Goal: Transaction & Acquisition: Purchase product/service

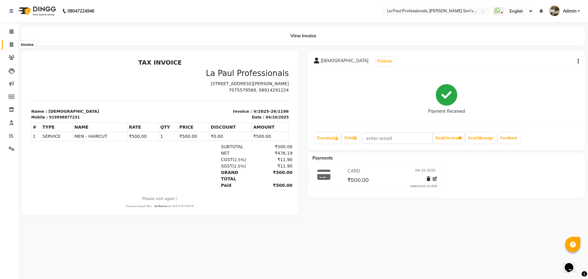
click at [11, 46] on icon at bounding box center [11, 44] width 3 height 5
select select "6271"
select select "service"
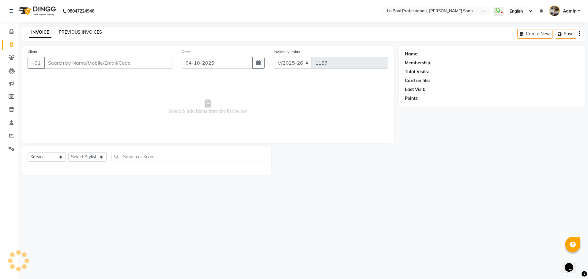
click at [72, 31] on link "PREVIOUS INVOICES" at bounding box center [80, 32] width 43 height 6
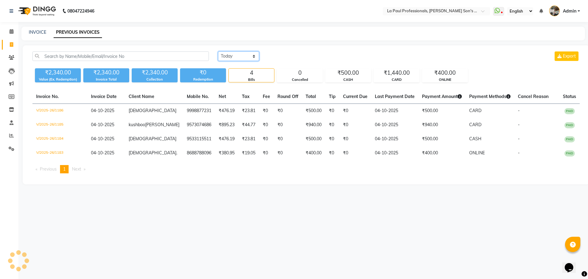
click at [240, 58] on select "Today Yesterday Custom Range" at bounding box center [238, 55] width 41 height 9
click at [462, 193] on main "INVOICE PREVIOUS INVOICES Today Yesterday Custom Range Export ₹2,340.00 Value (…" at bounding box center [303, 110] width 570 height 167
click at [15, 31] on span at bounding box center [11, 31] width 11 height 7
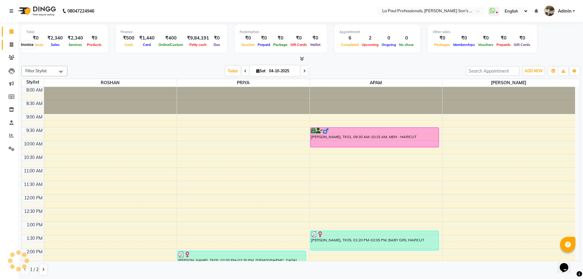
click at [12, 45] on icon at bounding box center [11, 44] width 3 height 5
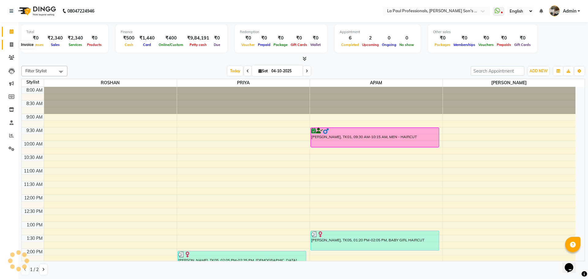
select select "6271"
select select "service"
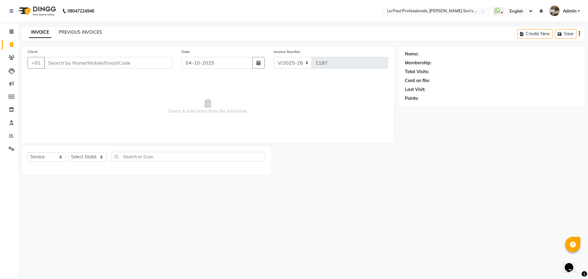
click at [81, 31] on link "PREVIOUS INVOICES" at bounding box center [80, 32] width 43 height 6
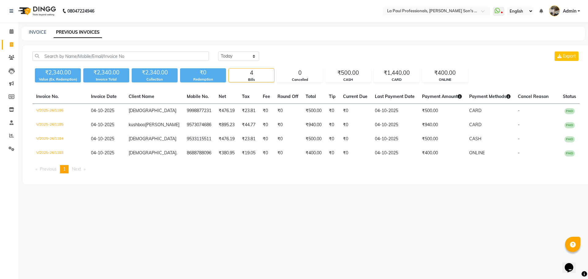
click at [296, 220] on div "08047224946 Select Location × La Paul Professionals, Angel Urban Son's Residenc…" at bounding box center [294, 139] width 588 height 279
click at [344, 238] on div "08047224946 Select Location × La Paul Professionals, Angel Urban Son's Residenc…" at bounding box center [294, 139] width 588 height 279
click at [198, 237] on div "08047224946 Select Location × La Paul Professionals, Angel Urban Son's Residenc…" at bounding box center [294, 139] width 588 height 279
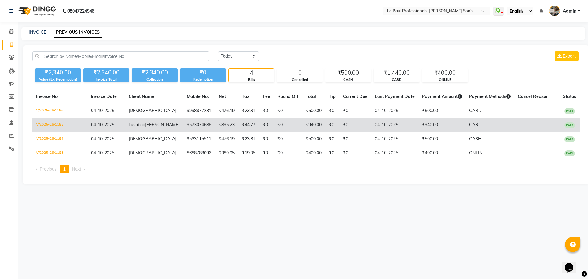
click at [383, 126] on td "04-10-2025" at bounding box center [394, 125] width 47 height 14
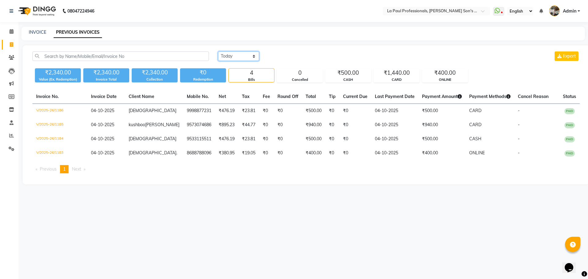
drag, startPoint x: 242, startPoint y: 55, endPoint x: 243, endPoint y: 59, distance: 5.0
click at [242, 55] on select "Today Yesterday Custom Range" at bounding box center [238, 55] width 41 height 9
select select "yesterday"
click at [218, 51] on select "Today Yesterday Custom Range" at bounding box center [238, 55] width 41 height 9
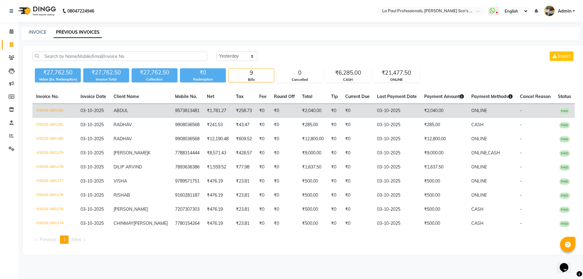
click at [232, 110] on td "₹258.73" at bounding box center [243, 111] width 23 height 14
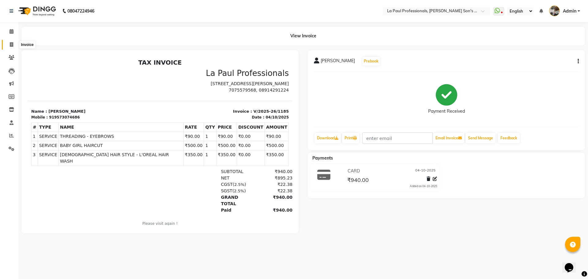
drag, startPoint x: 9, startPoint y: 44, endPoint x: 21, endPoint y: 47, distance: 12.4
click at [10, 44] on icon at bounding box center [11, 44] width 3 height 5
select select "service"
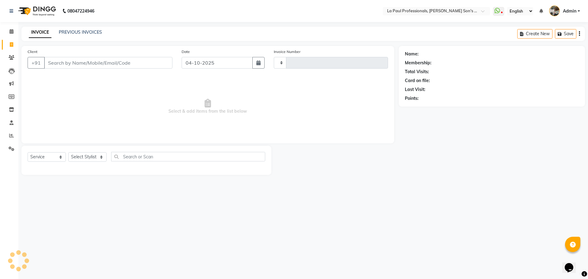
type input "1187"
select select "6271"
click at [84, 29] on link "PREVIOUS INVOICES" at bounding box center [80, 32] width 43 height 6
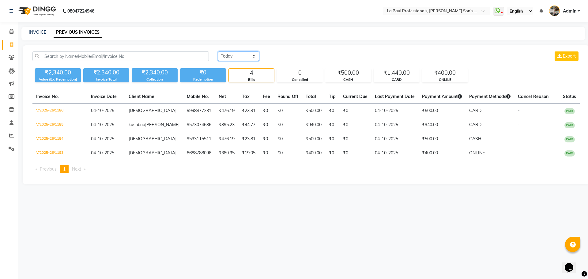
click at [248, 56] on select "Today Yesterday Custom Range" at bounding box center [238, 55] width 41 height 9
select select "range"
click at [218, 51] on select "Today Yesterday Custom Range" at bounding box center [238, 55] width 41 height 9
click at [286, 55] on input "04-10-2025" at bounding box center [288, 56] width 43 height 9
select select "10"
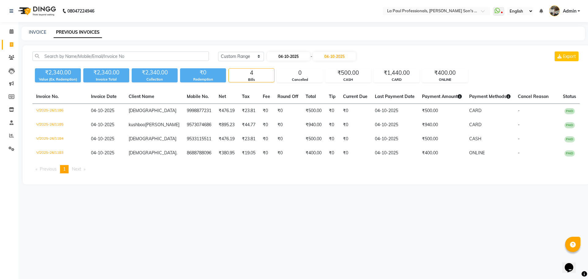
select select "2025"
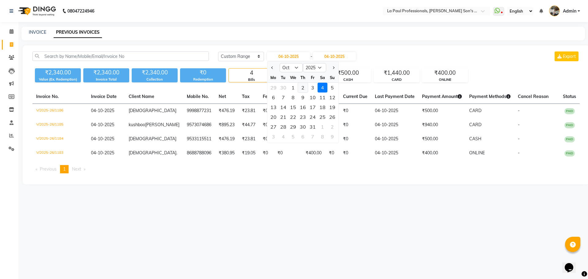
click at [302, 88] on div "2" at bounding box center [303, 88] width 10 height 10
type input "02-10-2025"
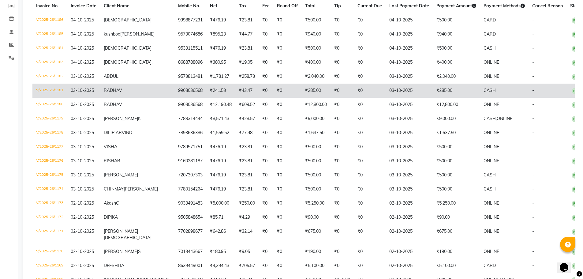
scroll to position [5, 0]
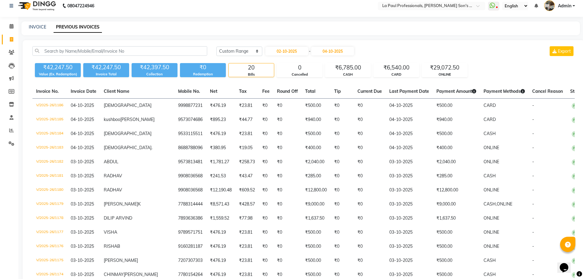
click at [10, 38] on icon at bounding box center [11, 39] width 3 height 5
select select "service"
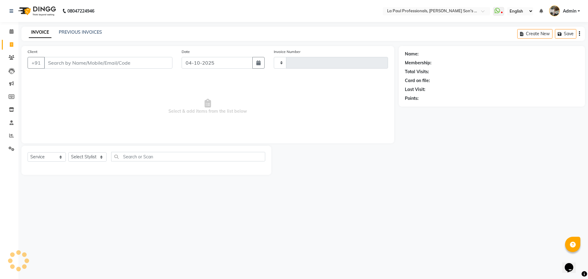
type input "1187"
select select "6271"
click at [76, 58] on input "Client" at bounding box center [108, 63] width 128 height 12
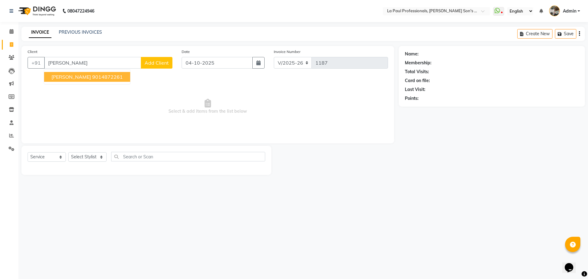
click at [79, 78] on span "VASHU DEV" at bounding box center [71, 77] width 40 height 6
type input "9014872261"
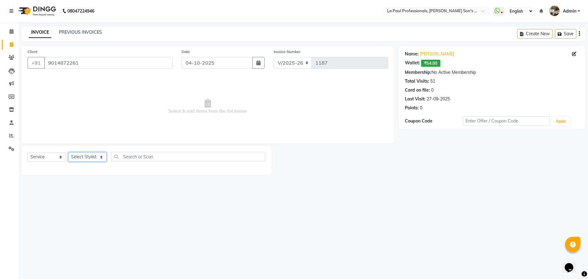
click at [94, 155] on select "Select Stylist APAM [PERSON_NAME] PRIYA [PERSON_NAME] SASA [PERSON_NAME]" at bounding box center [87, 156] width 38 height 9
select select "46925"
click at [68, 152] on select "Select Stylist APAM [PERSON_NAME] PRIYA [PERSON_NAME] SASA [PERSON_NAME]" at bounding box center [87, 156] width 38 height 9
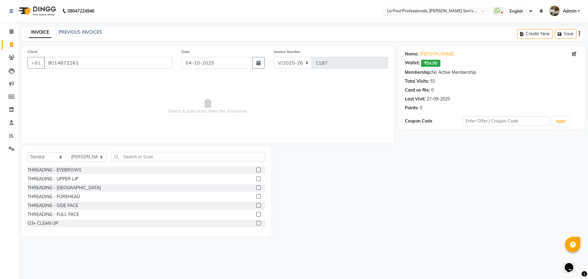
click at [92, 207] on div "THREADING - SIDE FACE" at bounding box center [147, 206] width 238 height 8
click at [379, 192] on div at bounding box center [334, 191] width 127 height 90
click at [468, 191] on div "Name: Vashu Dev Wallet: ₹54.00 Membership: No Active Membership Total Visits: 5…" at bounding box center [494, 141] width 191 height 190
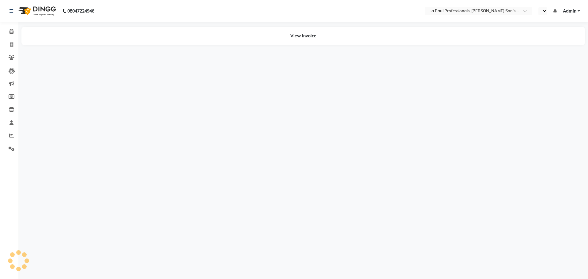
select select "en"
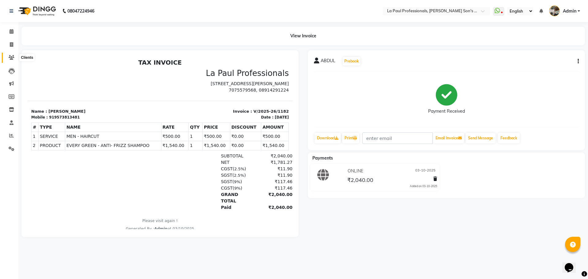
click at [7, 55] on span at bounding box center [11, 57] width 11 height 7
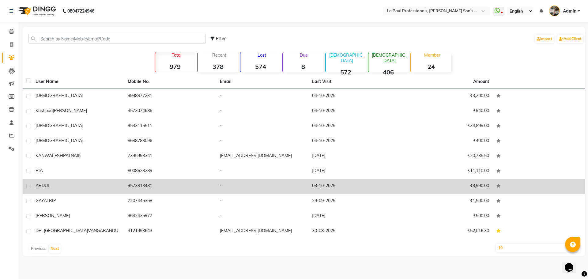
click at [85, 186] on div "ABDUL" at bounding box center [78, 186] width 85 height 6
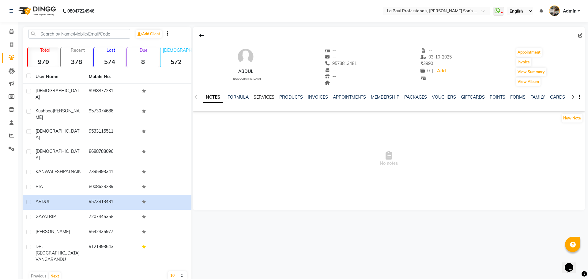
click at [271, 96] on link "SERVICES" at bounding box center [264, 97] width 21 height 6
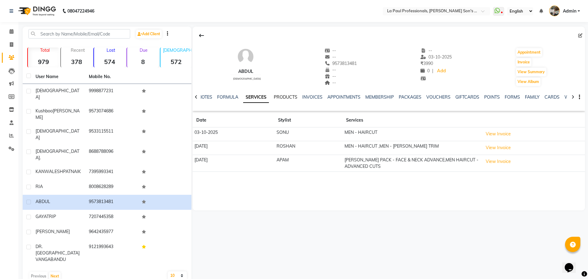
click at [289, 96] on link "PRODUCTS" at bounding box center [286, 97] width 24 height 6
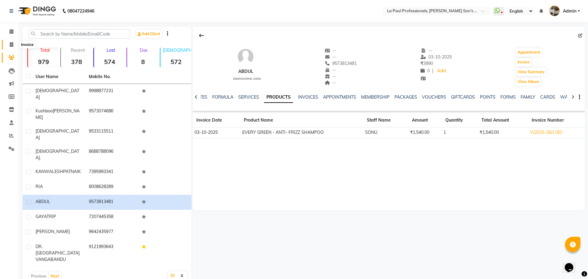
click at [12, 47] on icon at bounding box center [11, 44] width 3 height 5
select select "service"
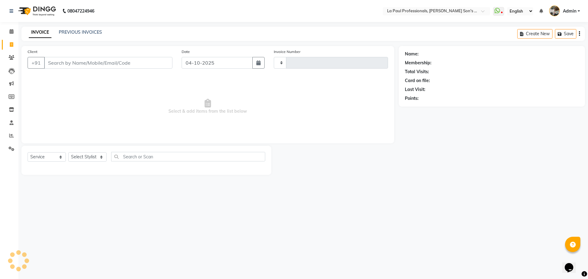
type input "1187"
select select "6271"
click at [81, 61] on input "Client" at bounding box center [108, 63] width 128 height 12
type input "7337214908"
click at [157, 62] on span "Add Client" at bounding box center [157, 63] width 24 height 6
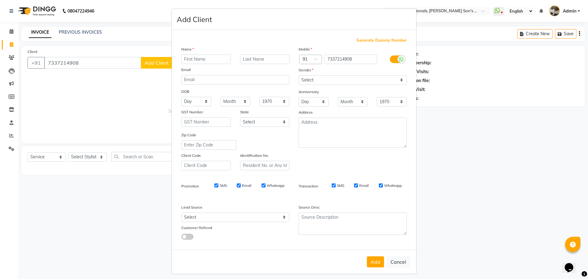
click at [211, 59] on input "text" at bounding box center [206, 59] width 50 height 9
type input "[PERSON_NAME]"
click at [261, 59] on input "text" at bounding box center [265, 59] width 50 height 9
type input "S"
click at [350, 79] on select "Select [DEMOGRAPHIC_DATA] [DEMOGRAPHIC_DATA] Other Prefer Not To Say" at bounding box center [353, 79] width 108 height 9
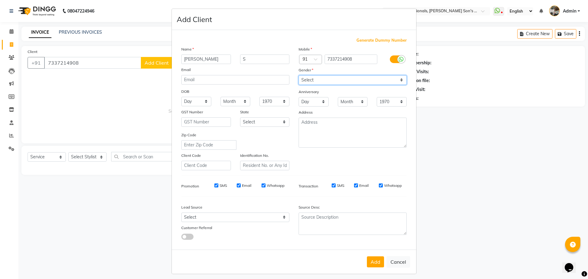
select select "[DEMOGRAPHIC_DATA]"
click at [299, 75] on select "Select [DEMOGRAPHIC_DATA] [DEMOGRAPHIC_DATA] Other Prefer Not To Say" at bounding box center [353, 79] width 108 height 9
click at [375, 265] on button "Add" at bounding box center [375, 261] width 17 height 11
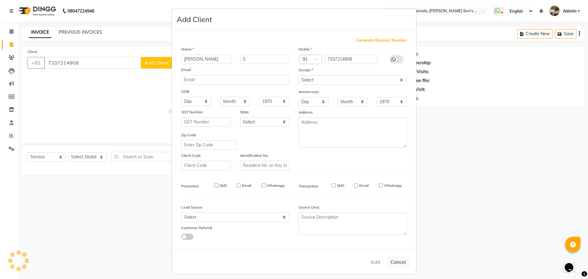
select select
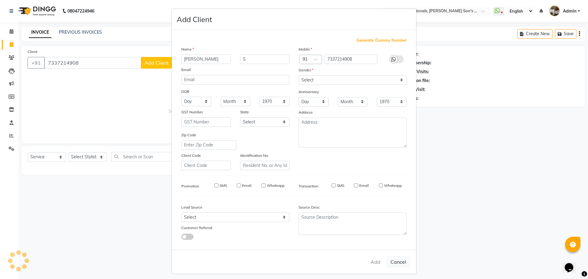
select select
checkbox input "false"
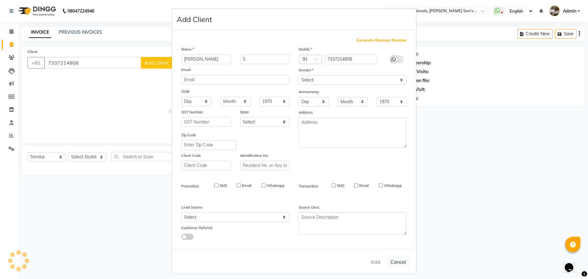
checkbox input "false"
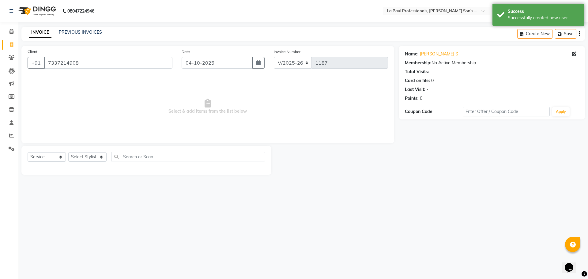
click at [411, 223] on div "08047224946 Select Location × La Paul Professionals, [PERSON_NAME] Son's Reside…" at bounding box center [294, 139] width 588 height 279
click at [83, 158] on select "Select Stylist APAM [PERSON_NAME] PRIYA [PERSON_NAME] SASA [PERSON_NAME]" at bounding box center [87, 156] width 38 height 9
click at [68, 152] on select "Select Stylist APAM [PERSON_NAME] PRIYA [PERSON_NAME] SASA [PERSON_NAME]" at bounding box center [87, 156] width 38 height 9
click at [87, 159] on select "Select Stylist APAM [PERSON_NAME] PRIYA [PERSON_NAME] SASA [PERSON_NAME]" at bounding box center [87, 156] width 38 height 9
select select "48213"
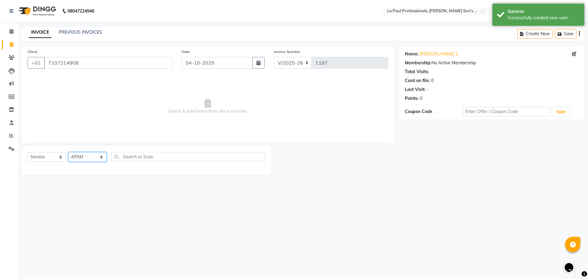
click at [68, 152] on select "Select Stylist APAM [PERSON_NAME] PRIYA [PERSON_NAME] SASA [PERSON_NAME]" at bounding box center [87, 156] width 38 height 9
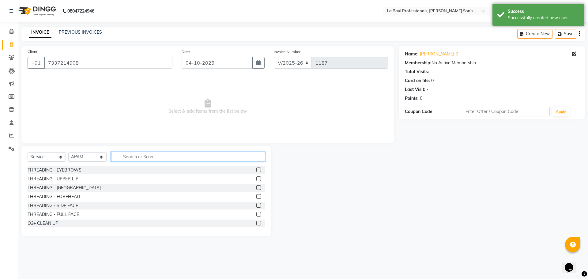
drag, startPoint x: 144, startPoint y: 159, endPoint x: 193, endPoint y: 174, distance: 51.0
click at [145, 159] on input "text" at bounding box center [188, 156] width 154 height 9
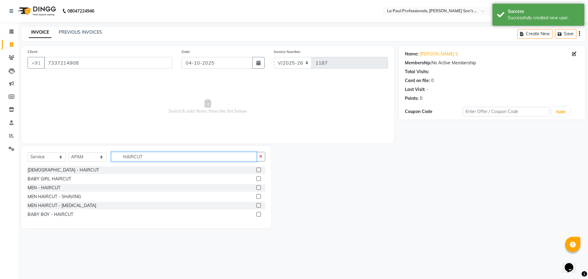
type input "HAIRCUT"
click at [260, 188] on label at bounding box center [258, 187] width 5 height 5
click at [260, 188] on input "checkbox" at bounding box center [258, 188] width 4 height 4
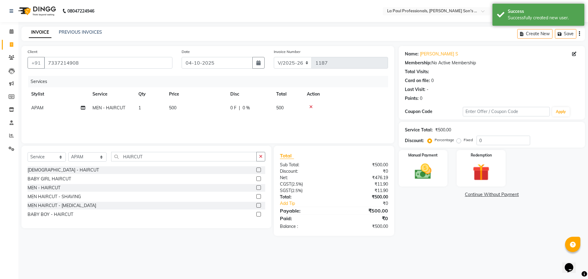
click at [448, 223] on div "Name: [PERSON_NAME] S Membership: No Active Membership Total Visits: Card on fi…" at bounding box center [494, 141] width 191 height 190
checkbox input "false"
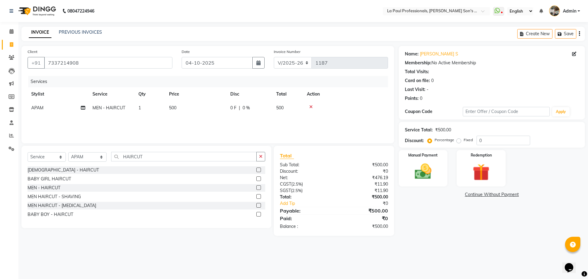
click at [447, 239] on main "INVOICE PREVIOUS INVOICES Create New Save Client [PHONE_NUMBER] Date [DATE] Inv…" at bounding box center [303, 136] width 570 height 218
click at [456, 241] on main "INVOICE PREVIOUS INVOICES Create New Save Client [PHONE_NUMBER] Date [DATE] Inv…" at bounding box center [303, 136] width 570 height 218
click at [488, 235] on div "Name: [PERSON_NAME] S Membership: No Active Membership Total Visits: Card on fi…" at bounding box center [494, 141] width 191 height 190
click at [441, 249] on div "08047224946 Select Location × La Paul Professionals, [PERSON_NAME] Son's Reside…" at bounding box center [294, 139] width 588 height 279
click at [455, 248] on div "08047224946 Select Location × La Paul Professionals, [PERSON_NAME] Son's Reside…" at bounding box center [294, 139] width 588 height 279
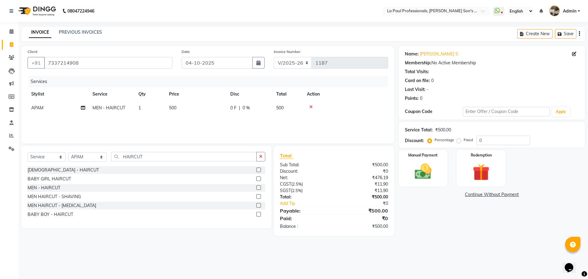
click at [455, 246] on div "08047224946 Select Location × La Paul Professionals, [PERSON_NAME] Son's Reside…" at bounding box center [294, 139] width 588 height 279
click at [425, 232] on div "Name: [PERSON_NAME] S Membership: No Active Membership Total Visits: Card on fi…" at bounding box center [494, 141] width 191 height 190
click at [157, 159] on input "HAIRCUT" at bounding box center [183, 156] width 145 height 9
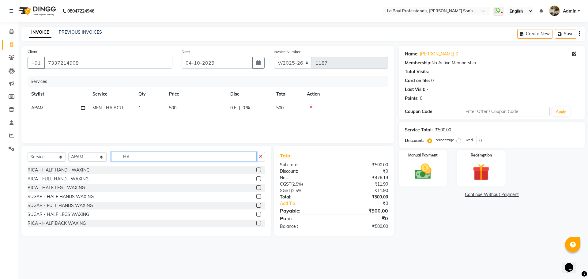
type input "H"
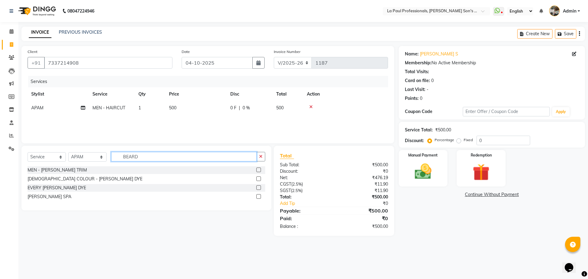
type input "BEARD"
click at [258, 169] on label at bounding box center [258, 170] width 5 height 5
click at [258, 169] on input "checkbox" at bounding box center [258, 170] width 4 height 4
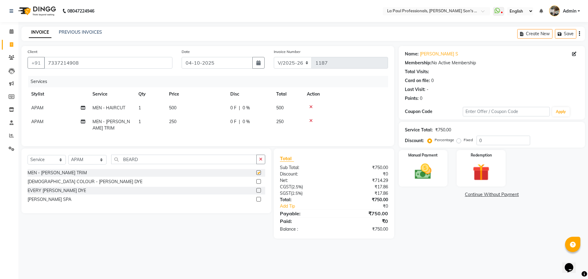
checkbox input "false"
click at [426, 230] on div "Name: [PERSON_NAME] S Membership: No Active Membership Total Visits: Card on fi…" at bounding box center [494, 142] width 191 height 193
click at [51, 158] on div "Select Service Product Membership Package Voucher Prepaid Gift Card Select Styl…" at bounding box center [146, 181] width 250 height 65
click at [49, 160] on select "Select Service Product Membership Package Voucher Prepaid Gift Card" at bounding box center [47, 159] width 38 height 9
select select "product"
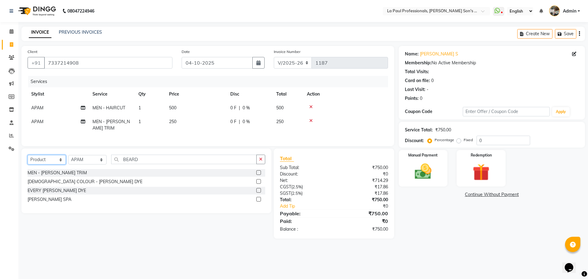
click at [28, 160] on select "Select Service Product Membership Package Voucher Prepaid Gift Card" at bounding box center [47, 159] width 38 height 9
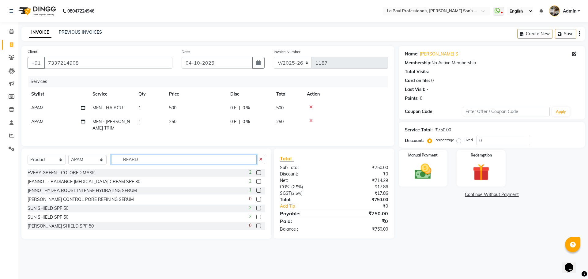
click at [155, 162] on input "BEARD" at bounding box center [183, 159] width 145 height 9
type input "B"
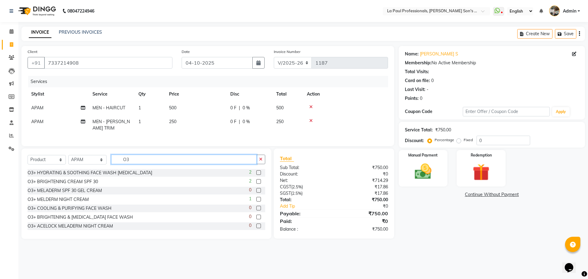
type input "O3"
click at [483, 140] on input "0" at bounding box center [504, 140] width 54 height 9
type input "10"
click at [288, 209] on link "Add Tip" at bounding box center [309, 206] width 68 height 6
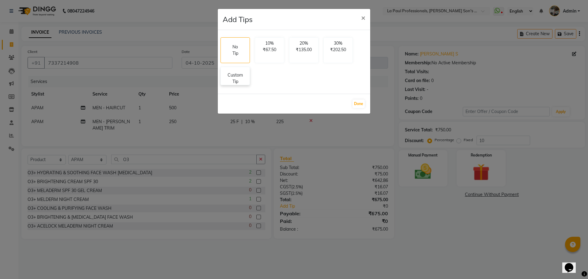
click at [229, 76] on p "Custom Tip" at bounding box center [234, 78] width 21 height 13
select select "48213"
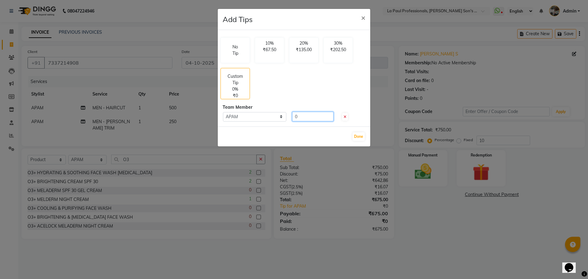
click at [305, 119] on input "0" at bounding box center [312, 116] width 41 height 9
type input "100"
click at [358, 135] on button "Done" at bounding box center [359, 136] width 12 height 9
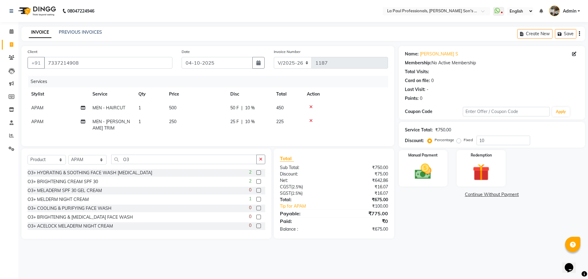
click at [428, 221] on div "Name: [PERSON_NAME] S Membership: No Active Membership Total Visits: Card on fi…" at bounding box center [494, 142] width 191 height 193
click at [427, 180] on img at bounding box center [423, 171] width 28 height 20
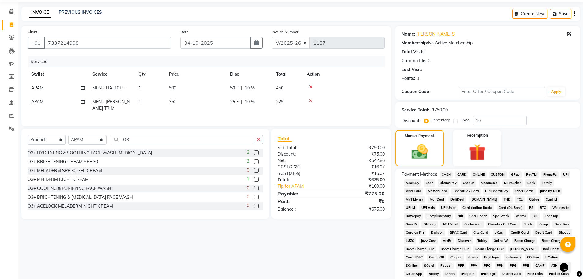
scroll to position [31, 0]
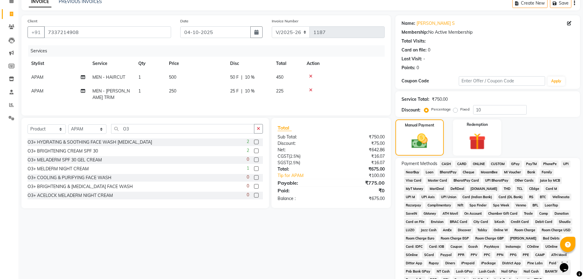
click at [465, 162] on span "CARD" at bounding box center [461, 163] width 13 height 7
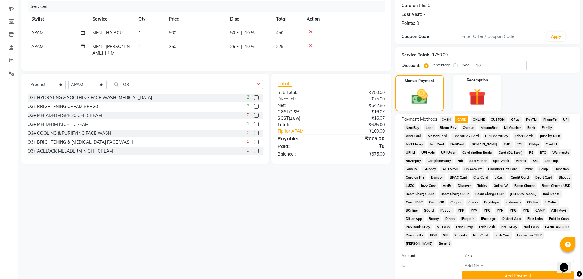
scroll to position [124, 0]
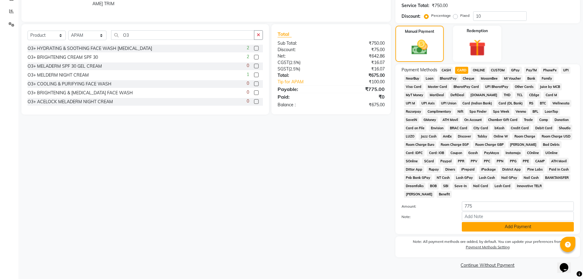
click at [496, 229] on button "Add Payment" at bounding box center [518, 226] width 112 height 9
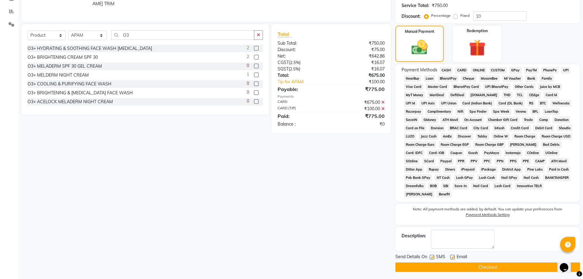
click at [492, 268] on button "Checkout" at bounding box center [488, 266] width 185 height 9
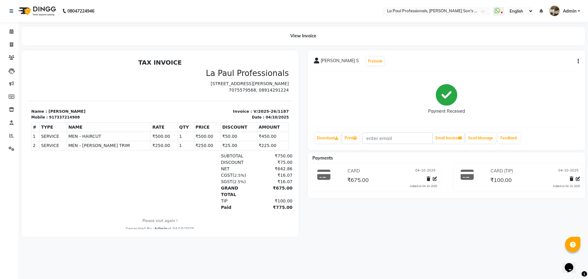
drag, startPoint x: 334, startPoint y: 239, endPoint x: 334, endPoint y: 235, distance: 3.7
click at [334, 237] on div "[PERSON_NAME] S Prebook Payment Received Download Print Email Invoice Send Mess…" at bounding box center [446, 143] width 286 height 187
click at [10, 47] on span at bounding box center [11, 44] width 11 height 7
select select "service"
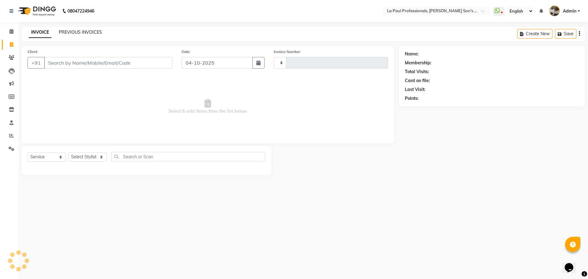
type input "1188"
select select "6271"
click at [76, 33] on link "PREVIOUS INVOICES" at bounding box center [80, 32] width 43 height 6
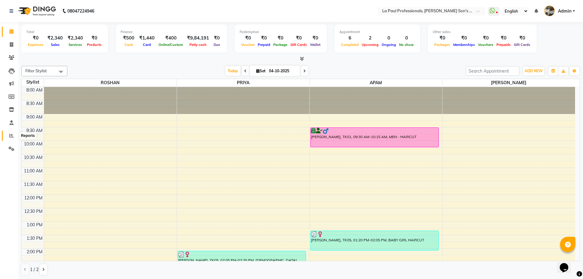
click at [12, 134] on icon at bounding box center [11, 135] width 5 height 5
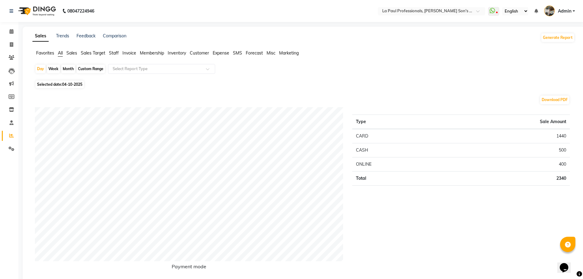
click at [68, 69] on div "Month" at bounding box center [68, 69] width 14 height 9
select select "10"
select select "2025"
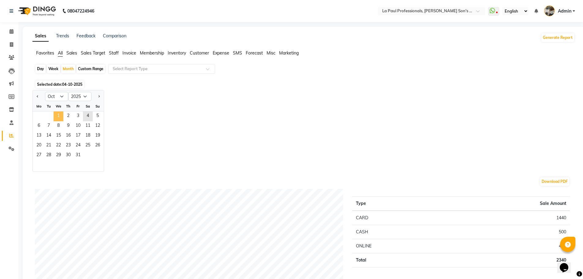
click at [57, 116] on span "1" at bounding box center [59, 116] width 10 height 10
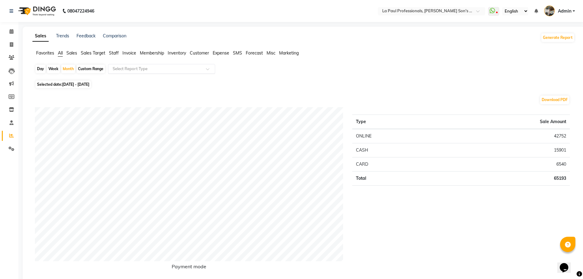
click at [148, 69] on input "text" at bounding box center [155, 69] width 88 height 6
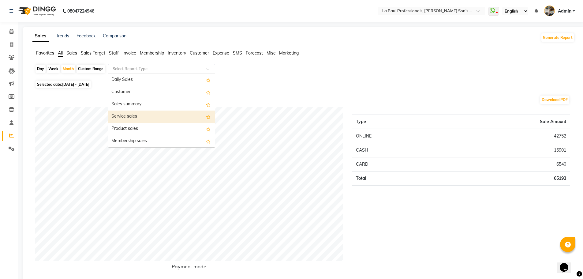
click at [153, 117] on div "Service sales" at bounding box center [161, 117] width 107 height 12
select select "full_report"
select select "csv"
